Goal: Task Accomplishment & Management: Manage account settings

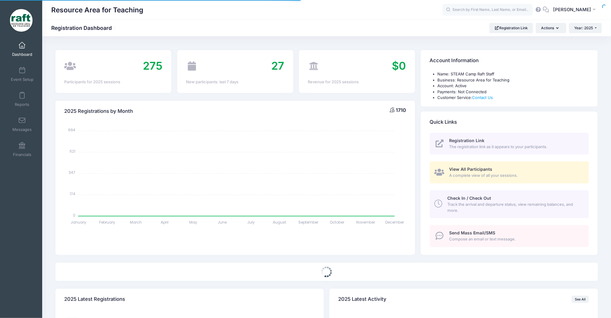
select select
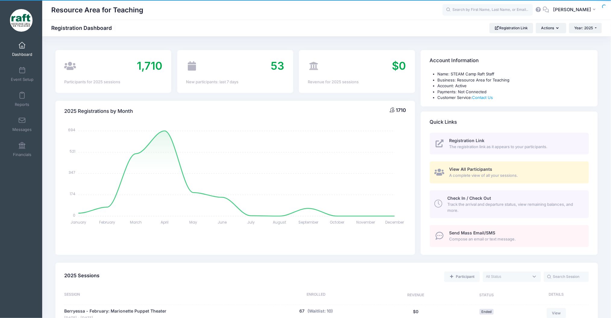
click at [484, 168] on span "View All Participants" at bounding box center [471, 169] width 43 height 5
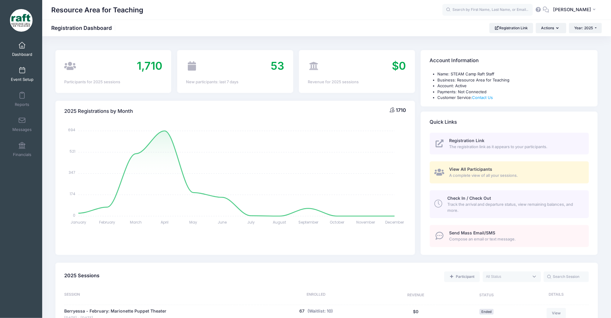
click at [26, 75] on link "Event Setup" at bounding box center [22, 74] width 29 height 21
click at [20, 76] on link "Event Setup" at bounding box center [22, 74] width 29 height 21
click at [20, 75] on link "Event Setup" at bounding box center [22, 74] width 29 height 21
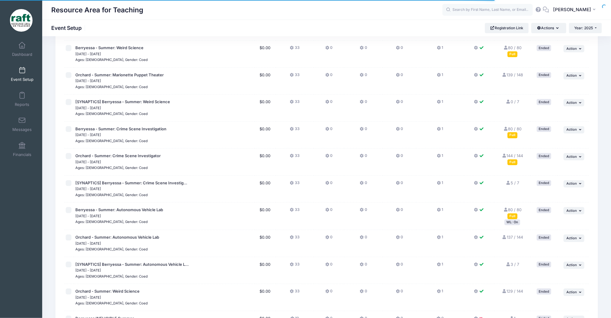
scroll to position [680, 0]
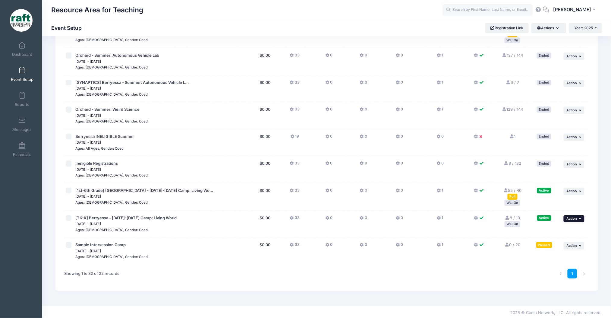
click at [576, 220] on button "... Action" at bounding box center [574, 218] width 21 height 7
click at [537, 241] on link "Edit Session" at bounding box center [555, 241] width 55 height 11
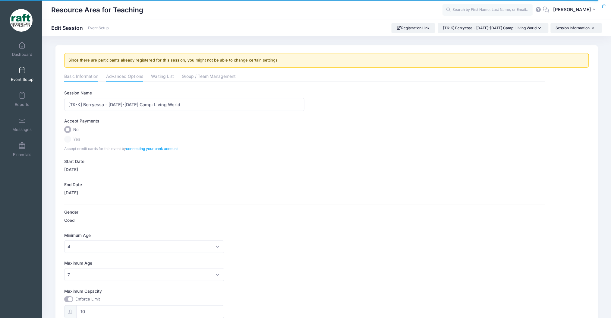
click at [131, 79] on link "Advanced Options" at bounding box center [124, 76] width 37 height 11
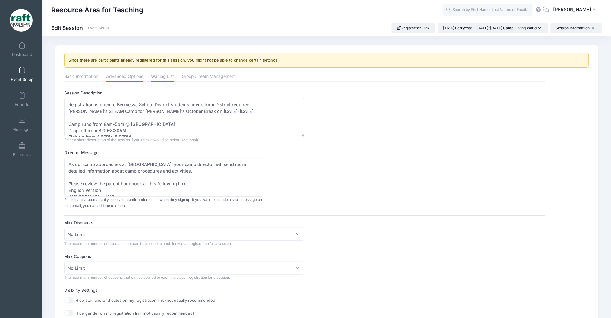
click at [163, 77] on link "Waiting List" at bounding box center [162, 76] width 23 height 11
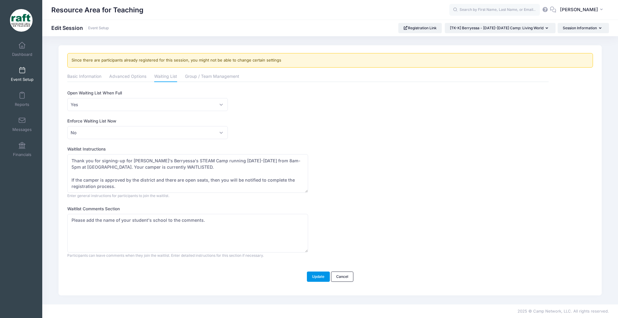
click at [311, 279] on button "Update" at bounding box center [318, 276] width 23 height 10
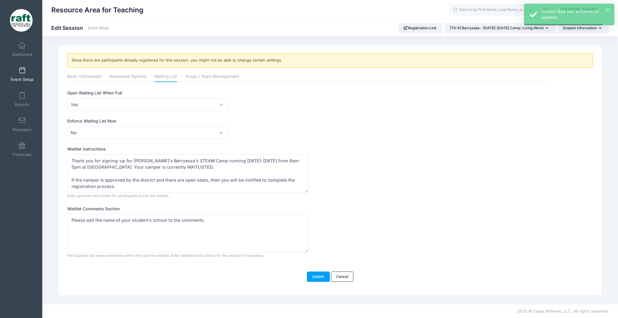
click at [440, 19] on div "Resource Area for Teaching AQ" at bounding box center [330, 10] width 576 height 20
click at [434, 26] on link "Registration Link" at bounding box center [420, 28] width 44 height 10
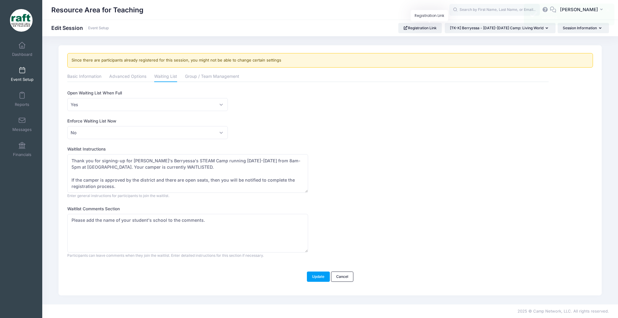
click at [22, 72] on span at bounding box center [22, 70] width 0 height 7
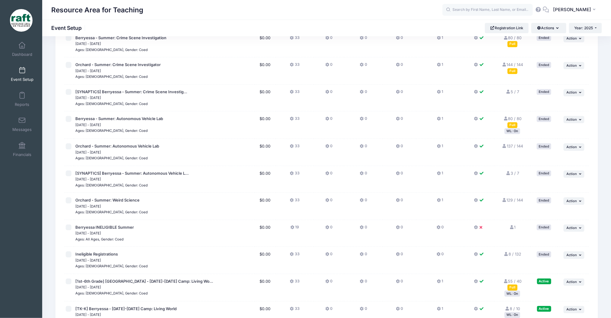
scroll to position [680, 0]
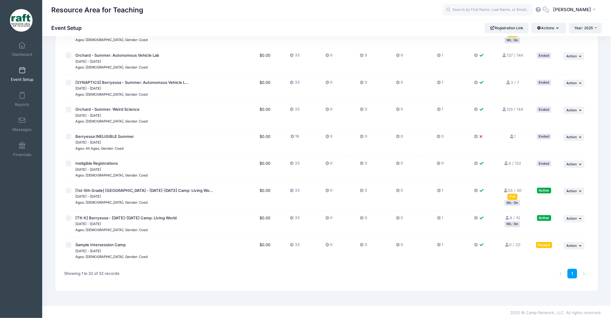
click at [515, 227] on td "8 / 10 Full WL: On" at bounding box center [513, 224] width 36 height 27
click at [512, 224] on div "WL: On" at bounding box center [513, 224] width 16 height 6
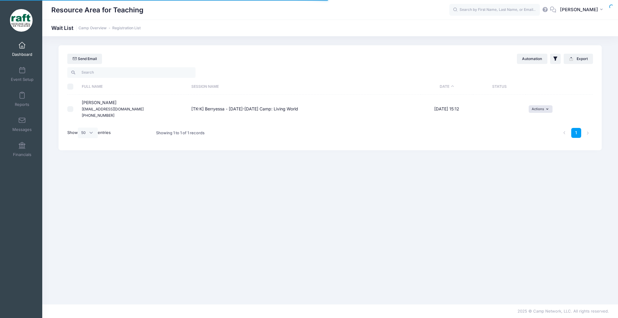
select select "50"
click at [533, 108] on button "Actions" at bounding box center [540, 108] width 24 height 7
click at [190, 130] on div "Showing 1 to 1 of 1 records" at bounding box center [180, 133] width 49 height 14
click at [28, 68] on link "Event Setup" at bounding box center [22, 74] width 29 height 21
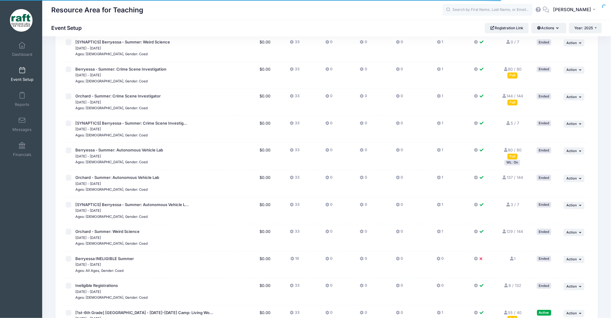
scroll to position [680, 0]
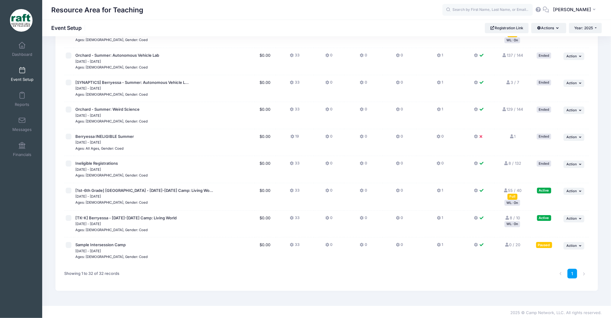
click at [507, 216] on icon at bounding box center [507, 218] width 5 height 4
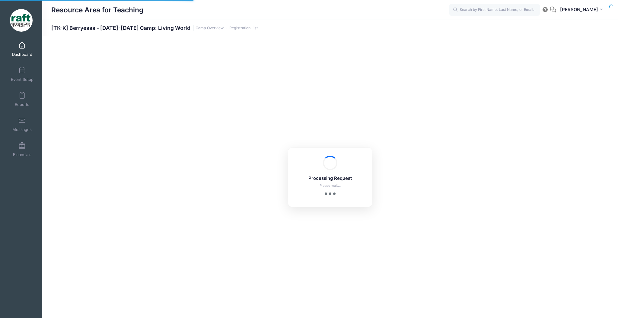
select select "10"
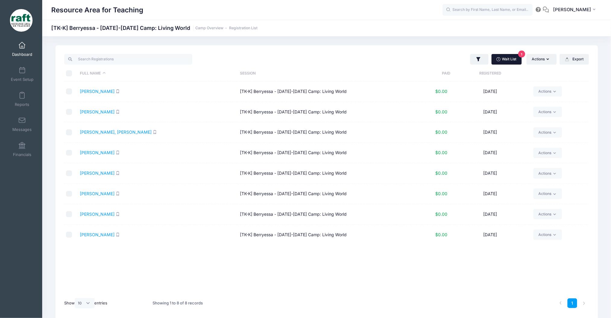
click at [498, 57] on link "Wait List 1" at bounding box center [507, 59] width 30 height 10
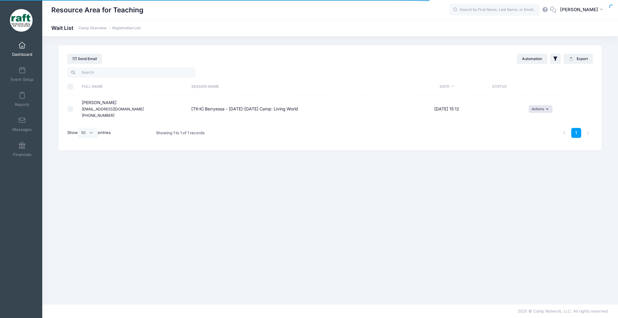
select select "50"
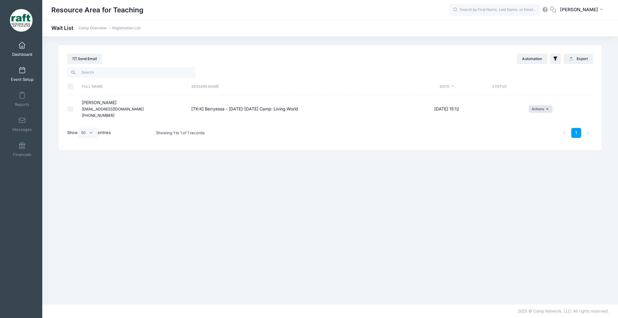
click at [22, 72] on span at bounding box center [22, 70] width 0 height 7
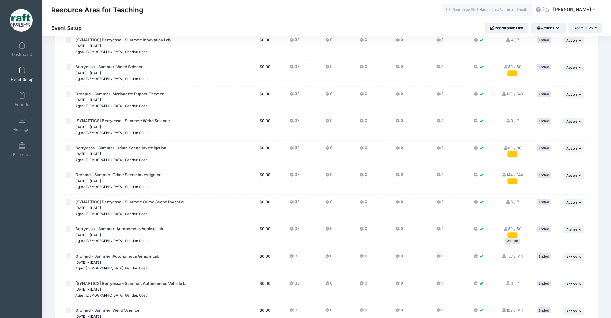
scroll to position [680, 0]
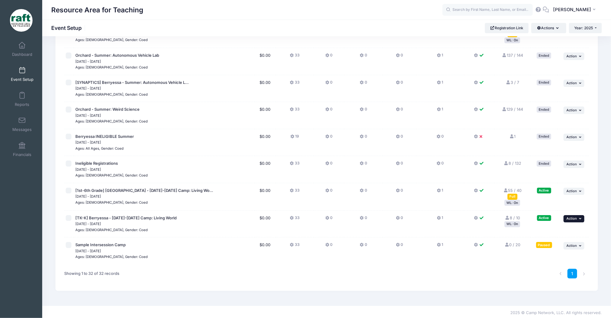
click at [571, 216] on span "Action" at bounding box center [572, 218] width 11 height 4
click at [546, 242] on link "Edit Session" at bounding box center [555, 241] width 55 height 11
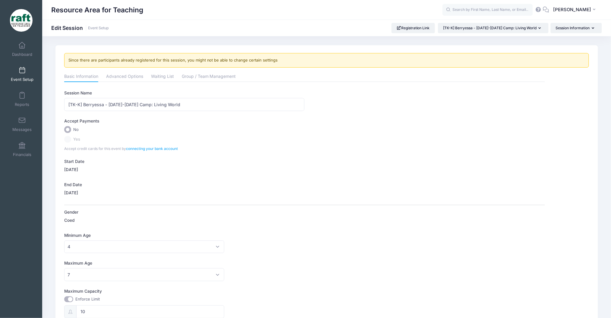
scroll to position [10, 0]
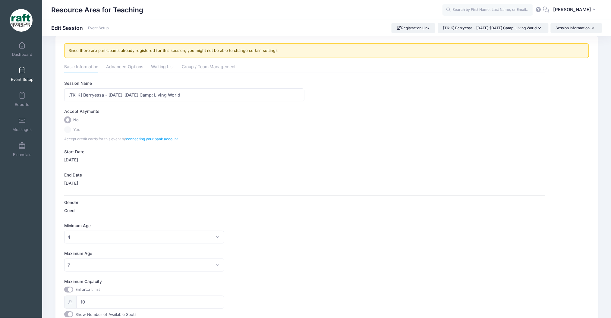
click at [118, 72] on div "Basic Information Advanced Options Waiting List Group / Team Management Session…" at bounding box center [304, 230] width 481 height 337
click at [109, 64] on link "Advanced Options" at bounding box center [124, 67] width 37 height 11
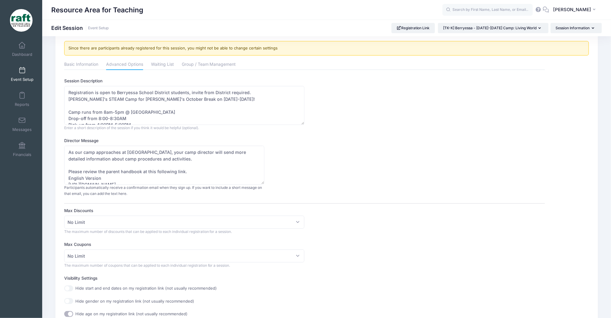
scroll to position [97, 0]
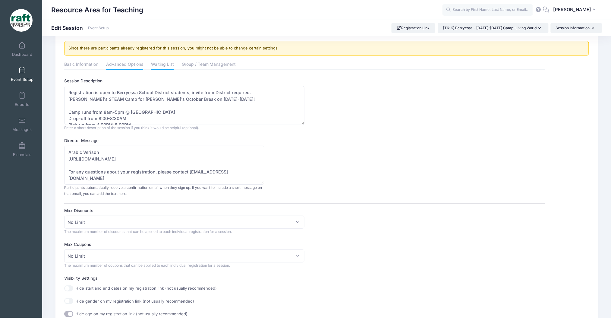
click at [160, 64] on link "Waiting List" at bounding box center [162, 64] width 23 height 11
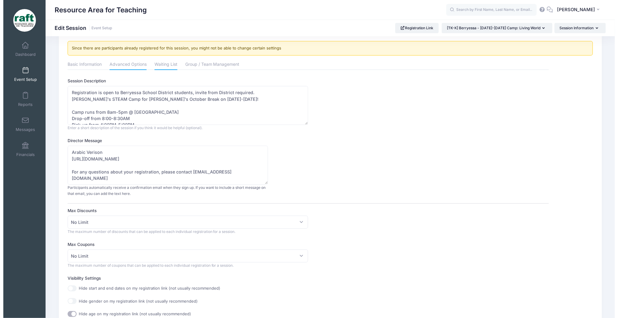
scroll to position [0, 0]
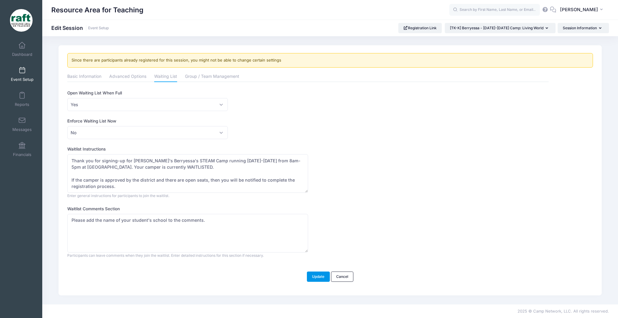
click at [310, 274] on button "Update" at bounding box center [318, 276] width 23 height 10
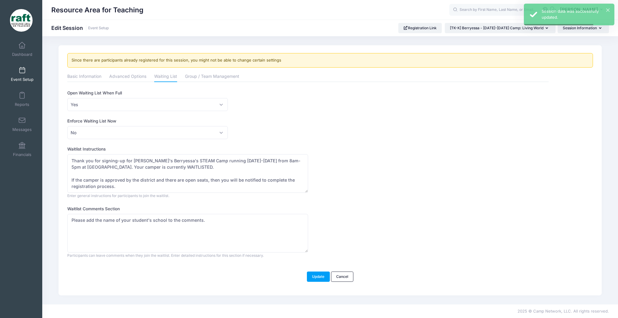
click at [24, 73] on link "Event Setup" at bounding box center [22, 74] width 29 height 21
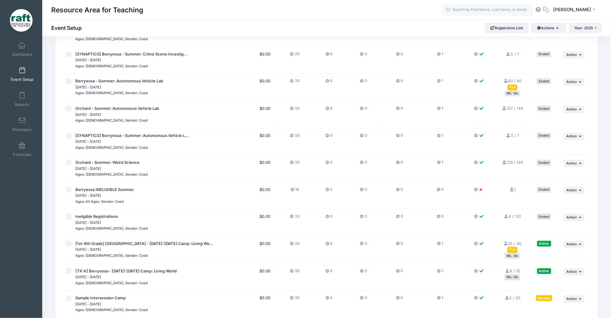
scroll to position [680, 0]
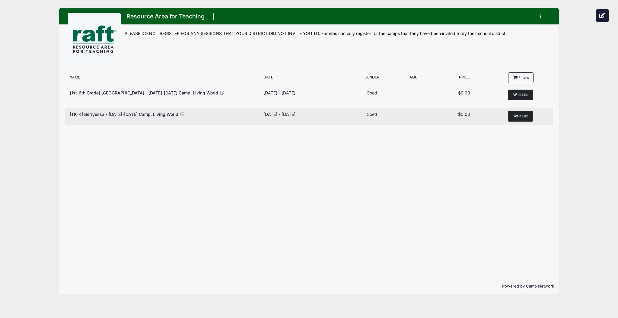
click at [511, 118] on button "Wait List" at bounding box center [520, 116] width 25 height 11
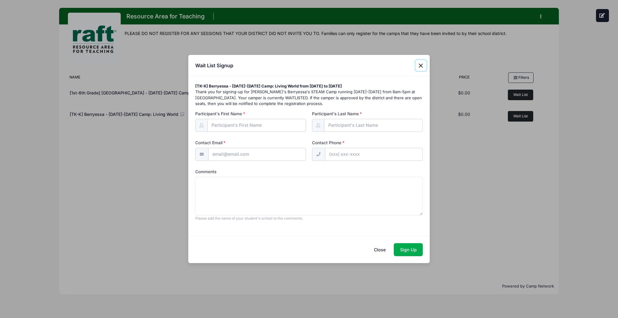
click at [416, 66] on button "Close" at bounding box center [420, 65] width 11 height 11
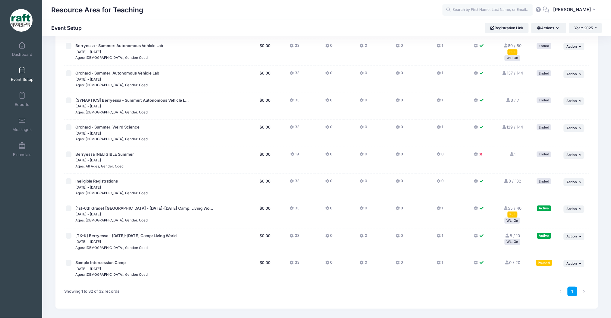
scroll to position [680, 0]
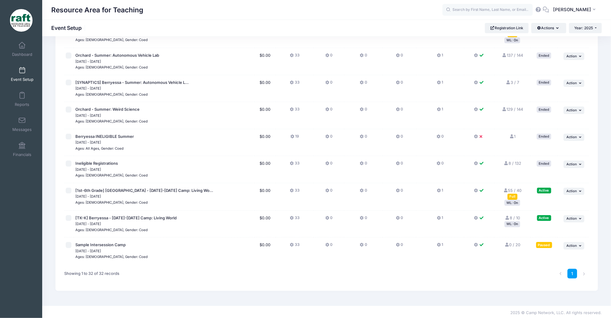
click at [563, 216] on td "... Action Resume Session Pause Session Edit Session Duplicate Session Waitlist…" at bounding box center [573, 224] width 31 height 27
click at [566, 217] on button "... Action" at bounding box center [574, 218] width 21 height 7
click at [561, 264] on link "Waitlist" at bounding box center [555, 264] width 55 height 11
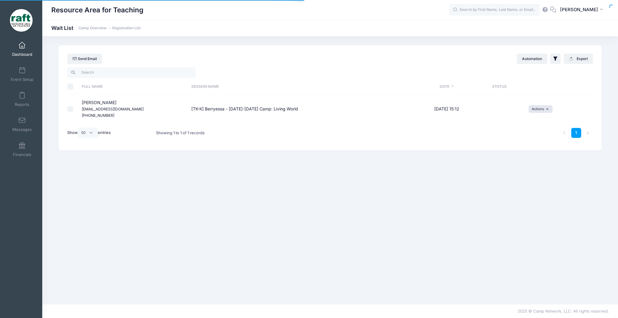
select select "50"
click at [98, 103] on span "[PERSON_NAME] [EMAIL_ADDRESS][DOMAIN_NAME] [PHONE_NUMBER]" at bounding box center [113, 109] width 62 height 18
click at [100, 101] on span "[PERSON_NAME] [EMAIL_ADDRESS][DOMAIN_NAME] [PHONE_NUMBER]" at bounding box center [113, 109] width 62 height 18
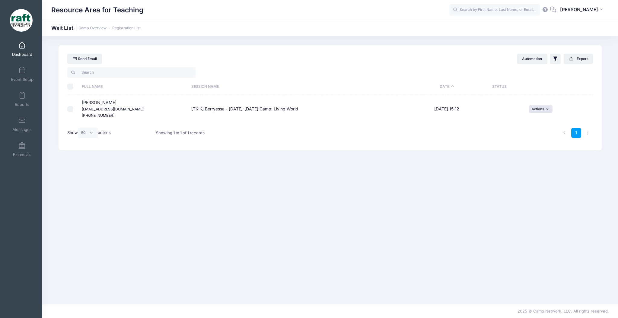
click at [443, 105] on td "[DATE] 15:12" at bounding box center [446, 109] width 52 height 29
click at [29, 73] on link "Event Setup" at bounding box center [22, 74] width 29 height 21
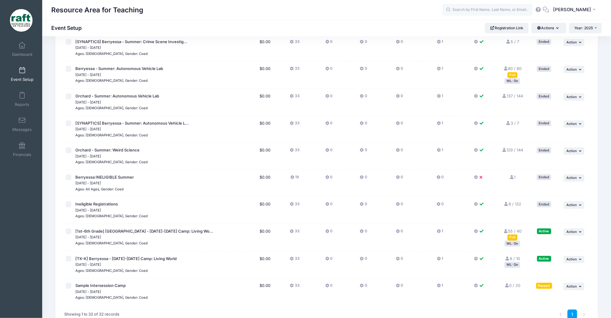
scroll to position [680, 0]
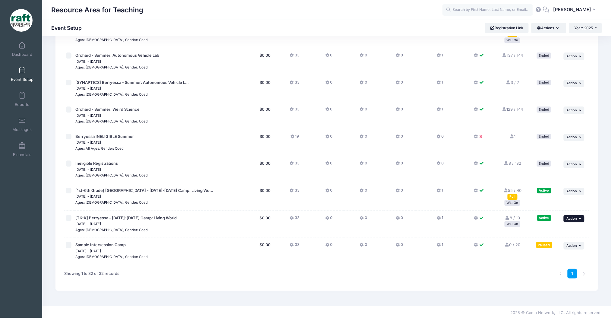
click at [569, 217] on span "Action" at bounding box center [572, 218] width 11 height 4
click at [550, 244] on link "Edit Session" at bounding box center [555, 241] width 55 height 11
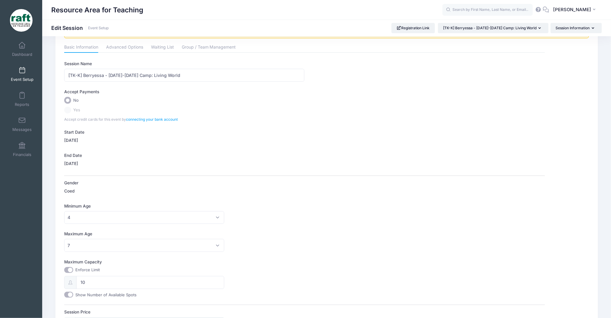
scroll to position [80, 0]
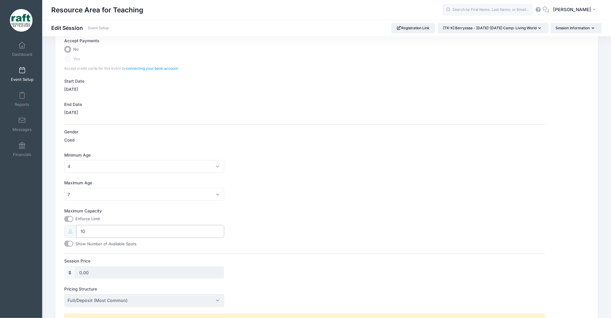
click at [105, 230] on input "10" at bounding box center [150, 231] width 148 height 13
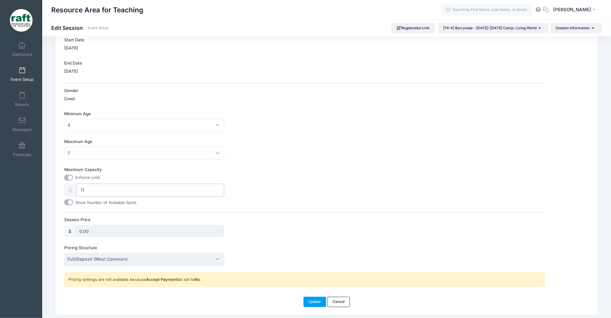
scroll to position [141, 0]
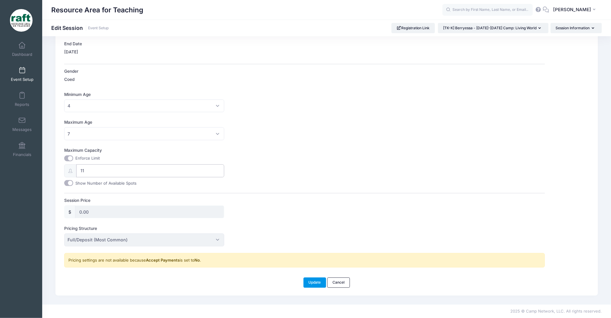
type input "11"
click at [319, 287] on button "Update" at bounding box center [315, 283] width 23 height 10
click at [323, 283] on button "Update" at bounding box center [315, 283] width 23 height 10
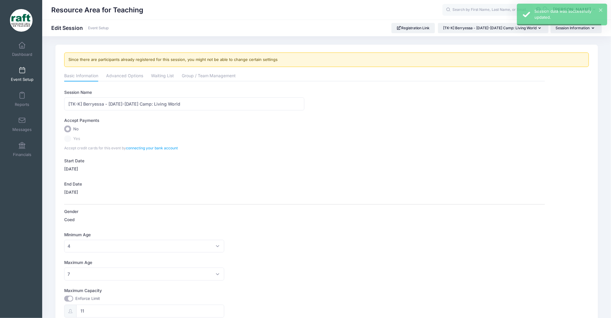
scroll to position [0, 0]
